Goal: Task Accomplishment & Management: Complete application form

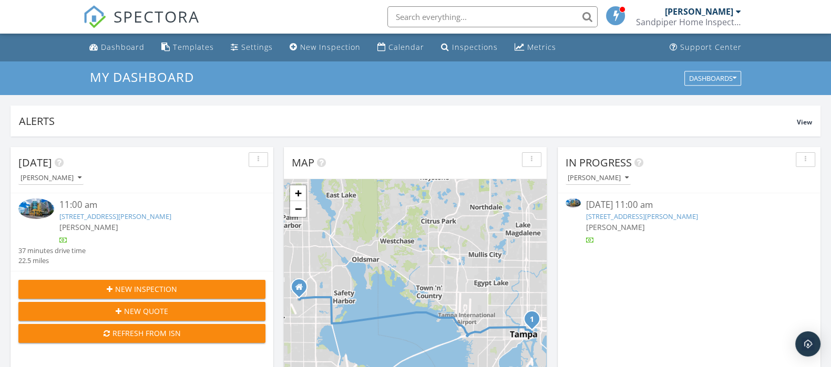
scroll to position [977, 851]
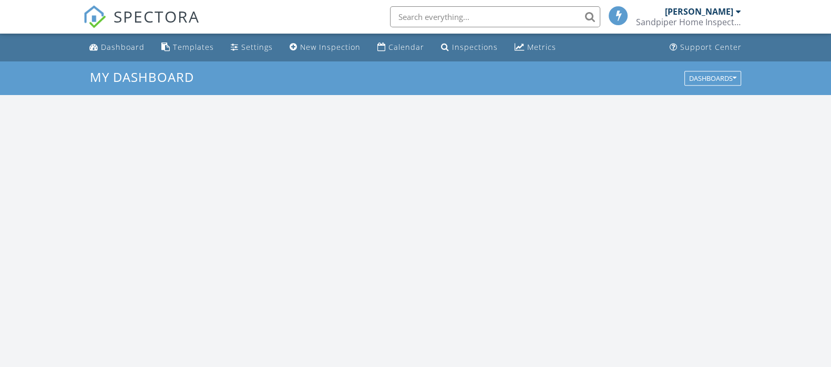
scroll to position [977, 851]
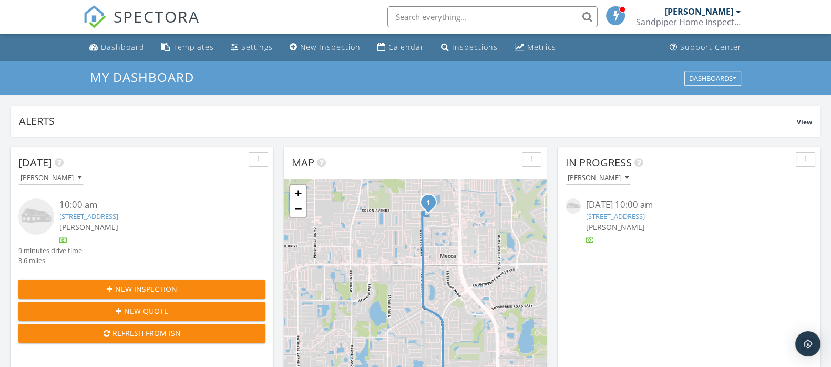
click at [645, 213] on link "2240 Colonial Dr, Dunedin, FL 34698" at bounding box center [615, 216] width 59 height 9
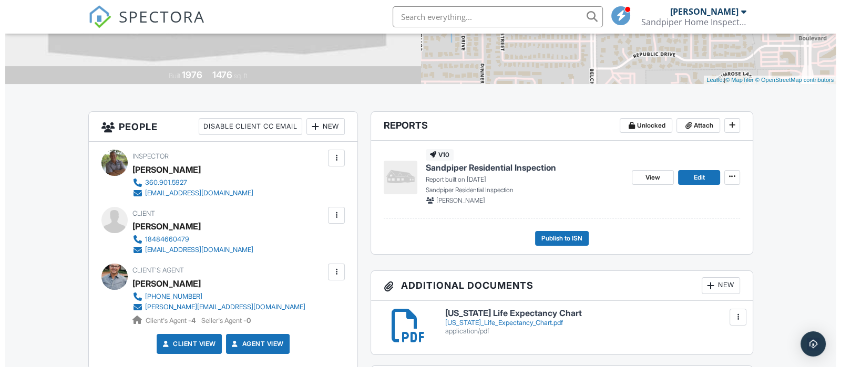
scroll to position [203, 0]
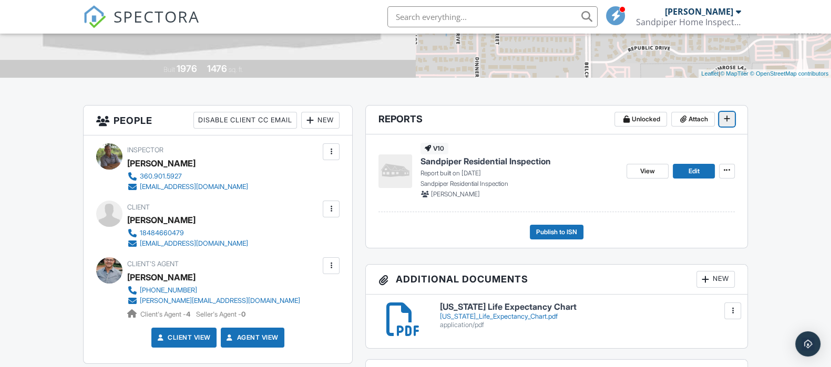
click at [724, 119] on icon at bounding box center [727, 118] width 6 height 7
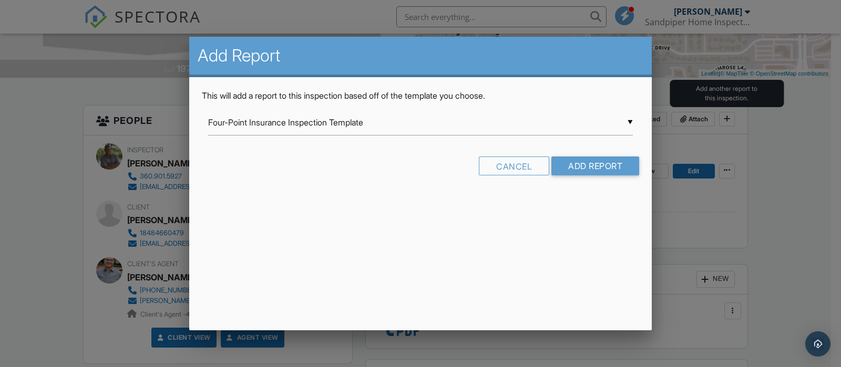
click at [435, 118] on input "Four-Point Insurance Inspection Template" at bounding box center [420, 123] width 425 height 26
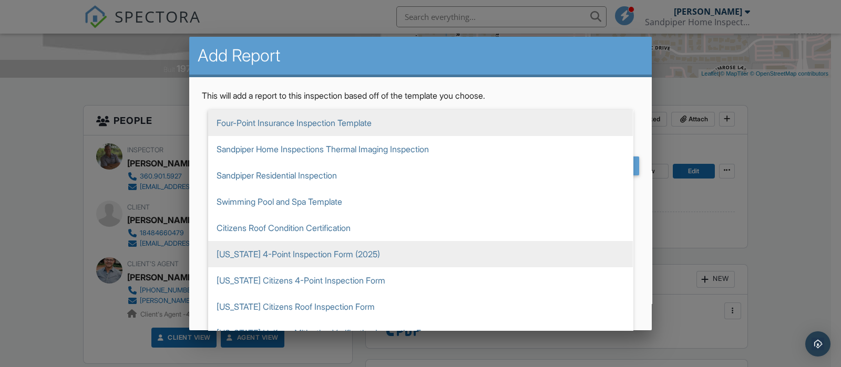
click at [357, 255] on span "Florida 4-Point Inspection Form (2025)" at bounding box center [420, 254] width 425 height 26
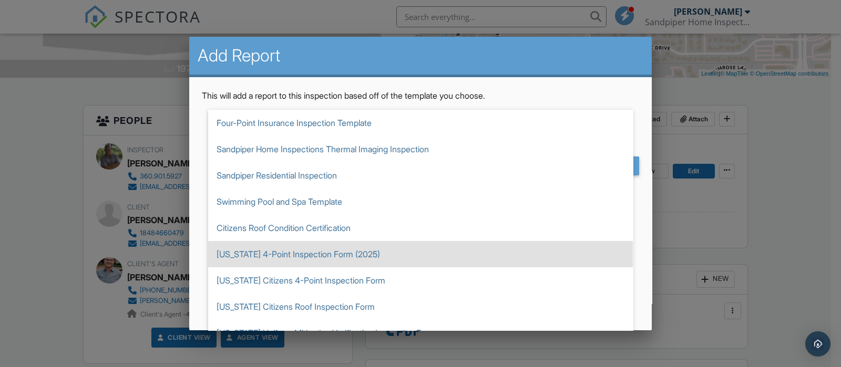
type input "Florida 4-Point Inspection Form (2025)"
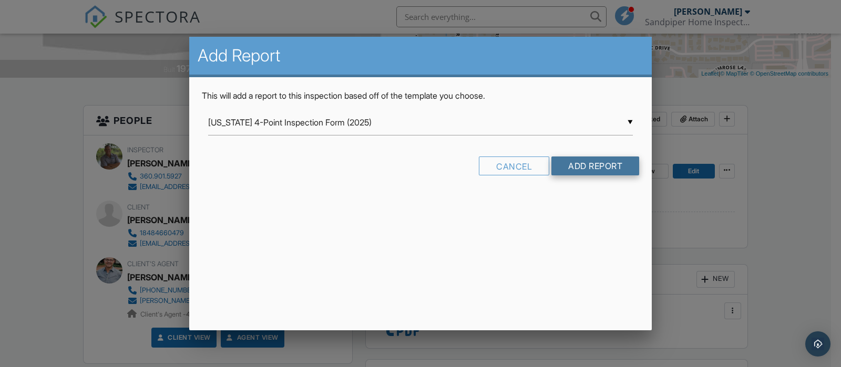
click at [599, 168] on input "Add Report" at bounding box center [595, 166] width 88 height 19
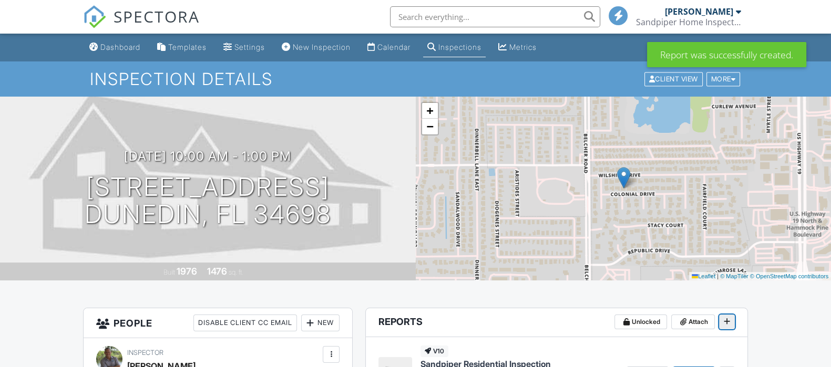
click at [726, 318] on icon at bounding box center [727, 321] width 6 height 7
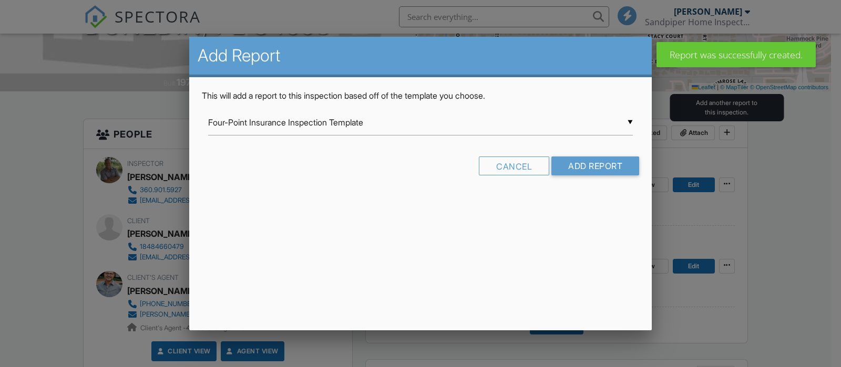
click at [353, 117] on input "Four-Point Insurance Inspection Template" at bounding box center [420, 123] width 425 height 26
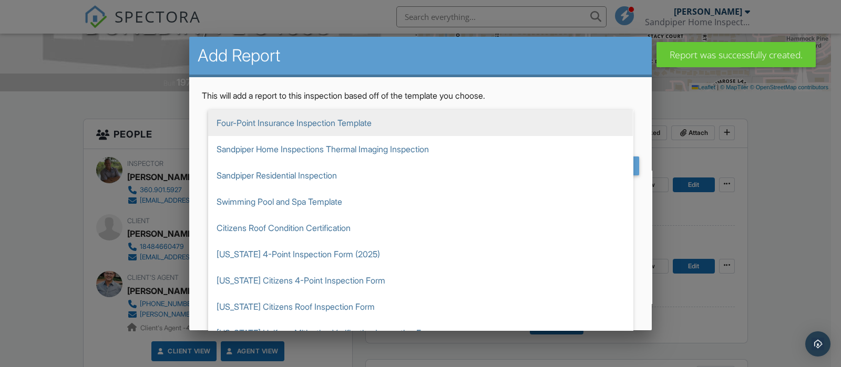
scroll to position [5, 0]
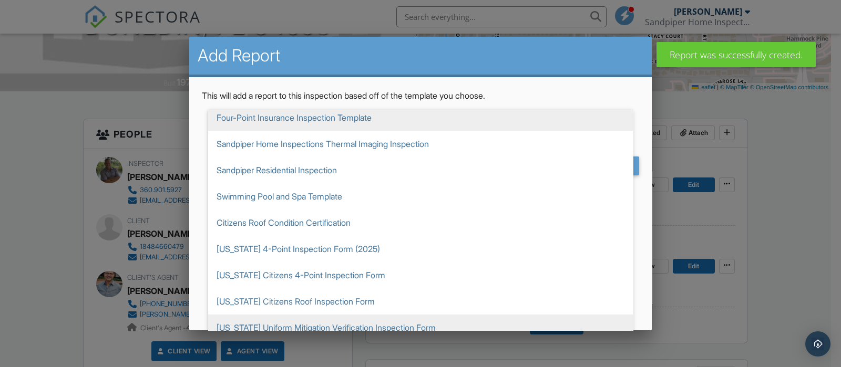
click at [404, 330] on span "[US_STATE] Uniform Mitigation Verification Inspection Form" at bounding box center [420, 328] width 425 height 26
type input "[US_STATE] Uniform Mitigation Verification Inspection Form"
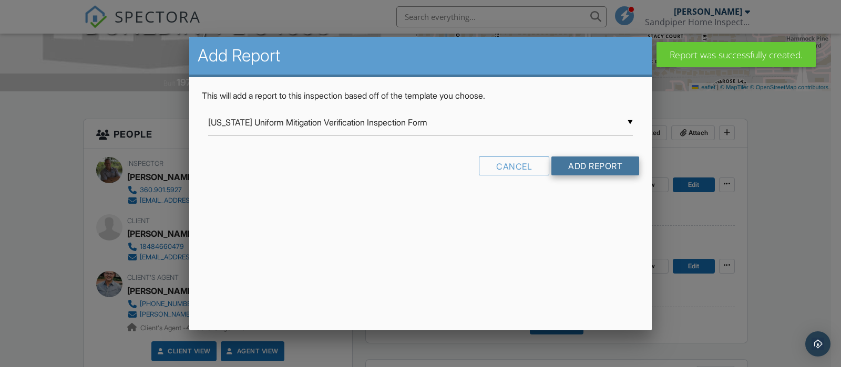
click at [597, 169] on input "Add Report" at bounding box center [595, 166] width 88 height 19
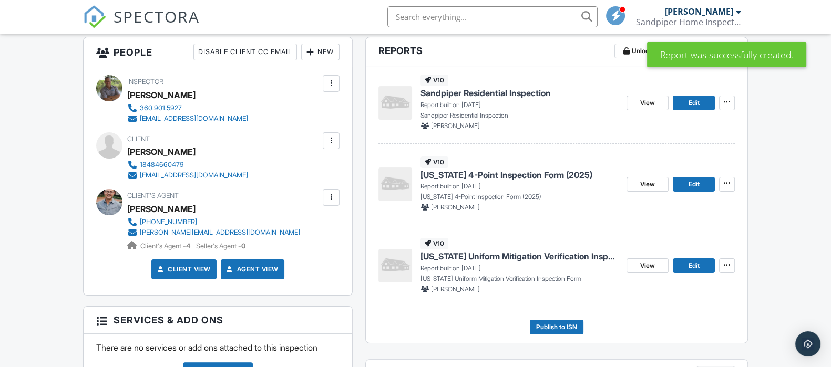
scroll to position [273, 0]
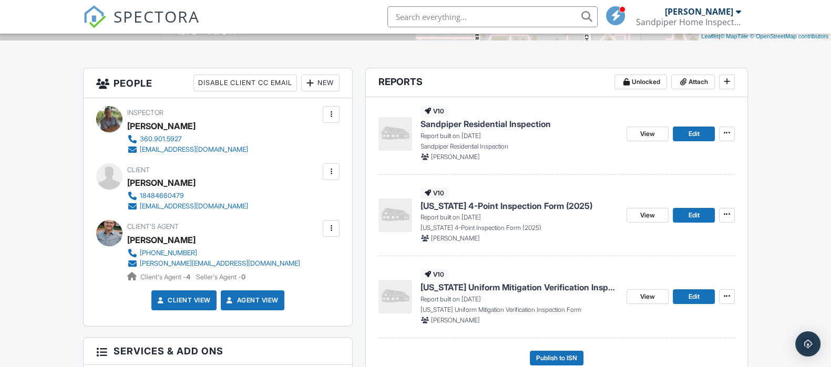
scroll to position [240, 0]
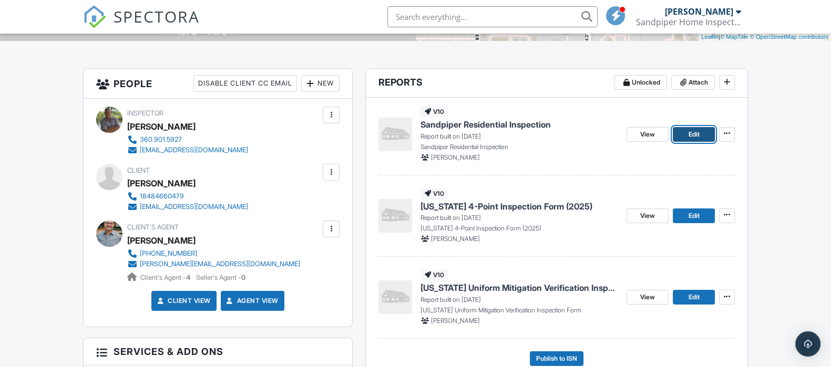
click at [693, 139] on link "Edit" at bounding box center [694, 134] width 42 height 15
